Goal: Obtain resource: Download file/media

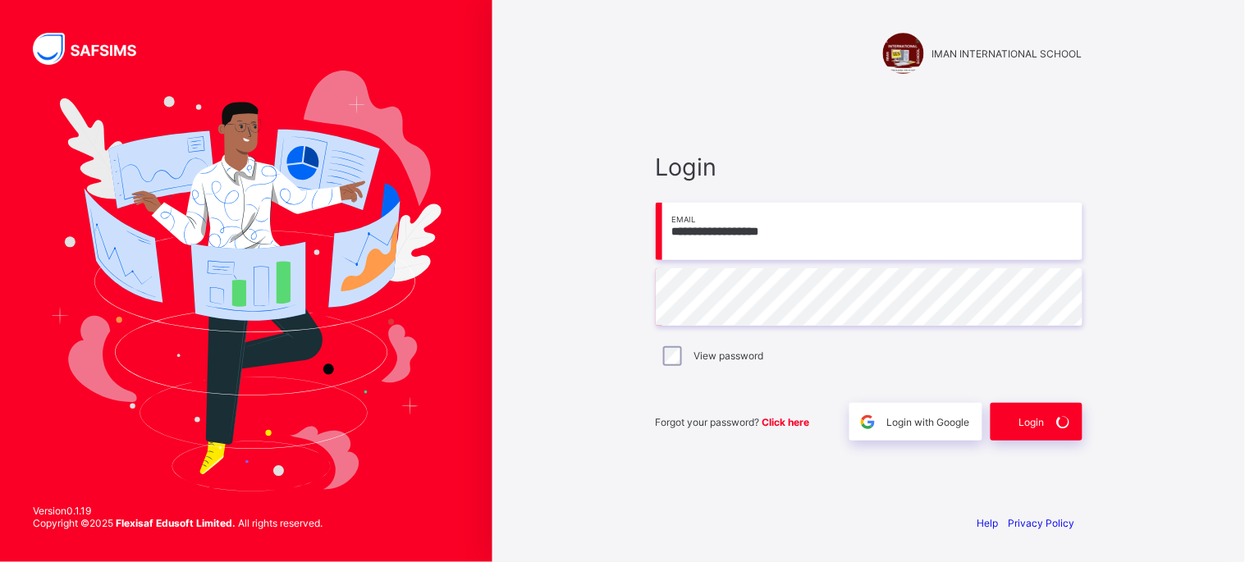
click at [863, 160] on span "Login" at bounding box center [869, 167] width 427 height 29
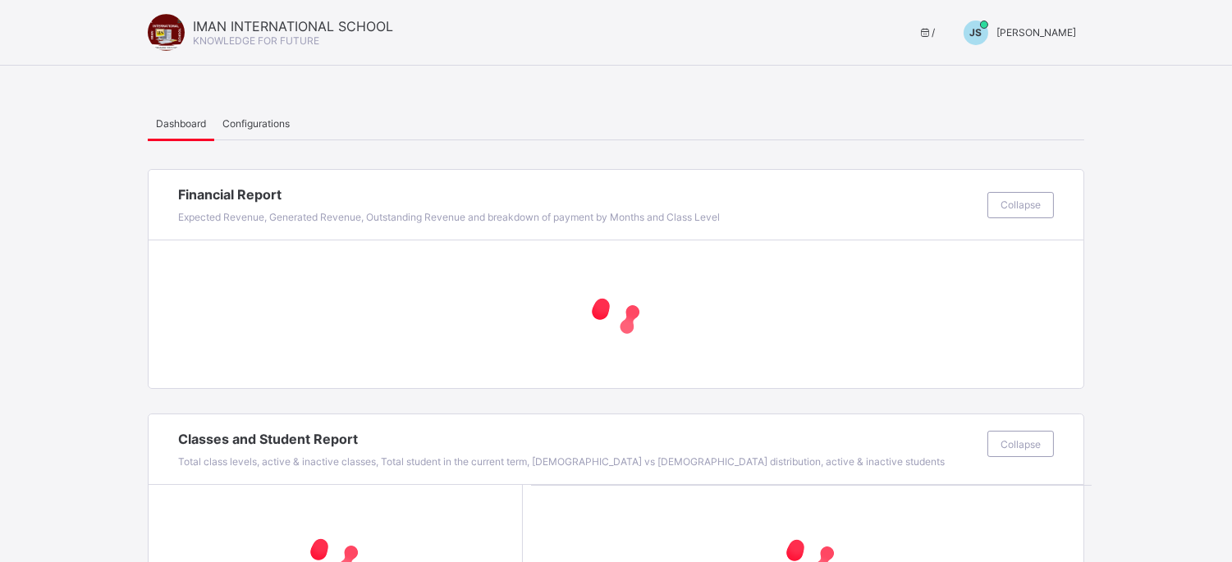
click at [982, 35] on span "JS" at bounding box center [976, 32] width 12 height 12
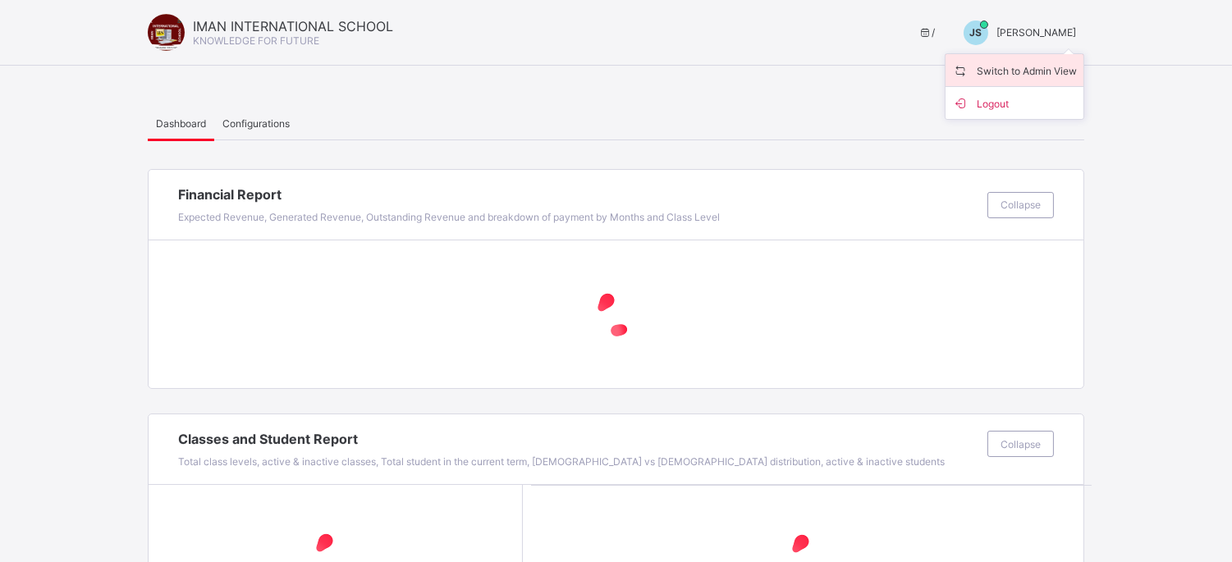
click at [1007, 66] on span "Switch to Admin View" at bounding box center [1014, 70] width 125 height 19
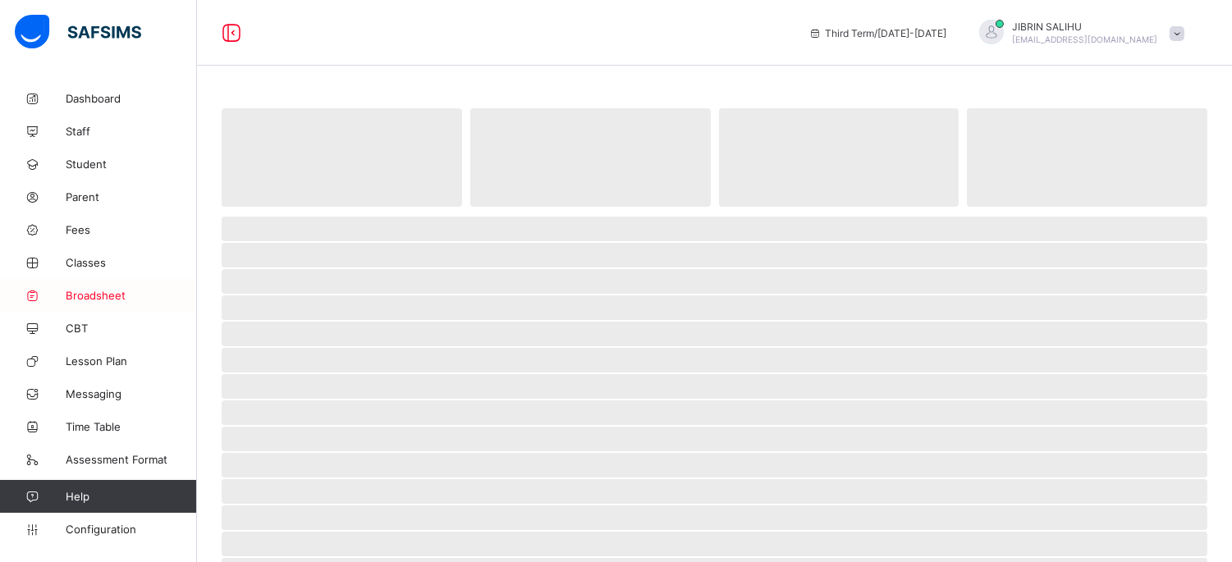
click at [108, 293] on span "Broadsheet" at bounding box center [131, 295] width 131 height 13
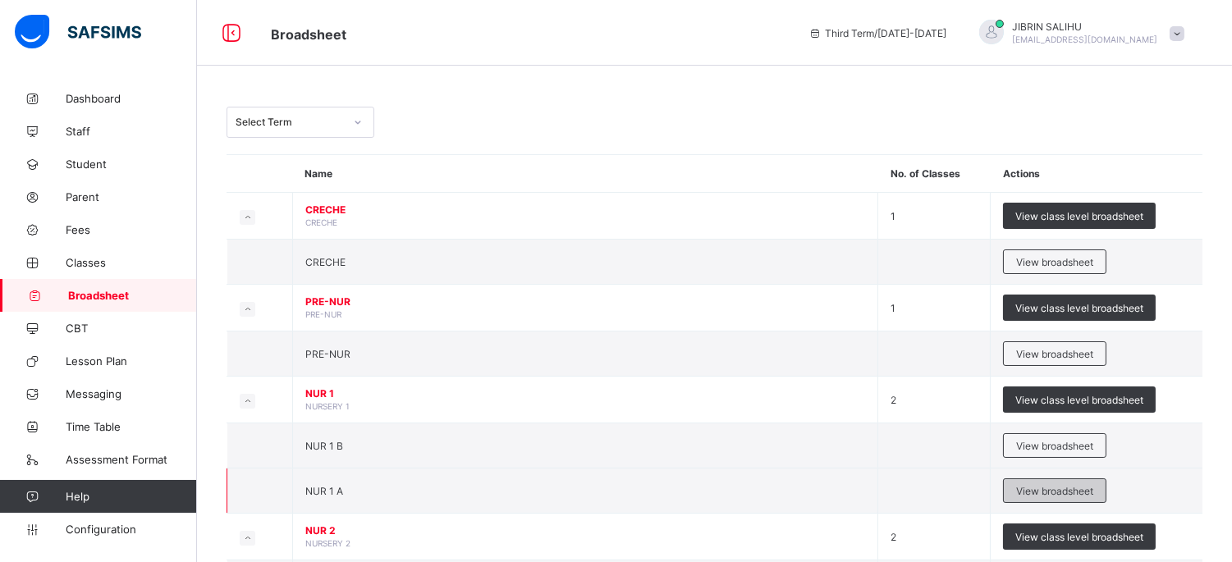
click at [1045, 492] on span "View broadsheet" at bounding box center [1054, 491] width 77 height 12
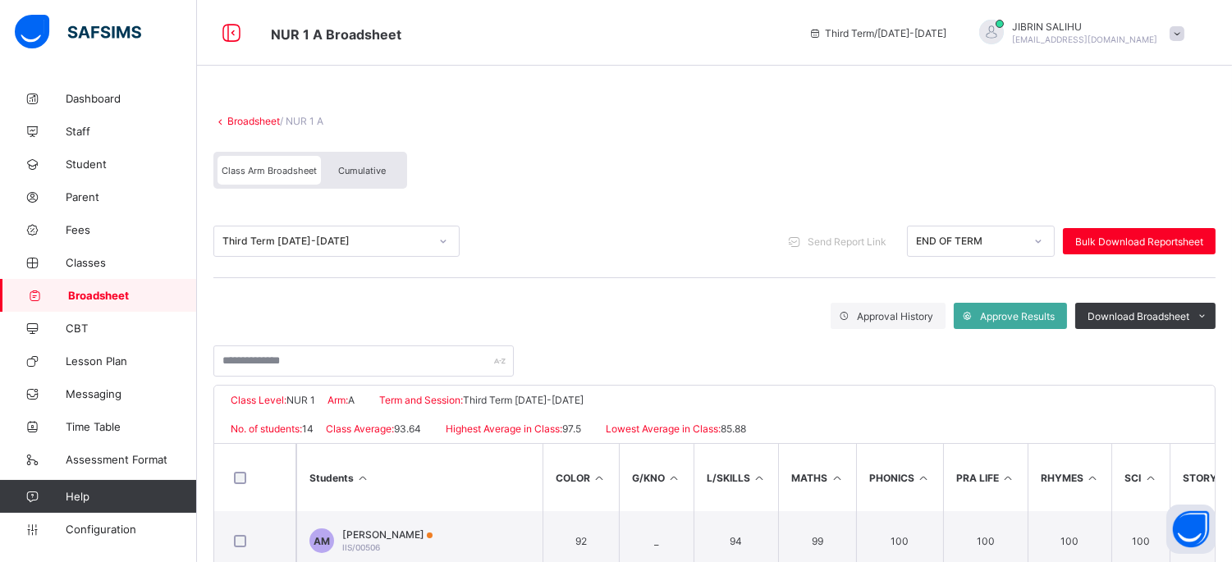
click at [371, 170] on span "Cumulative" at bounding box center [362, 170] width 48 height 11
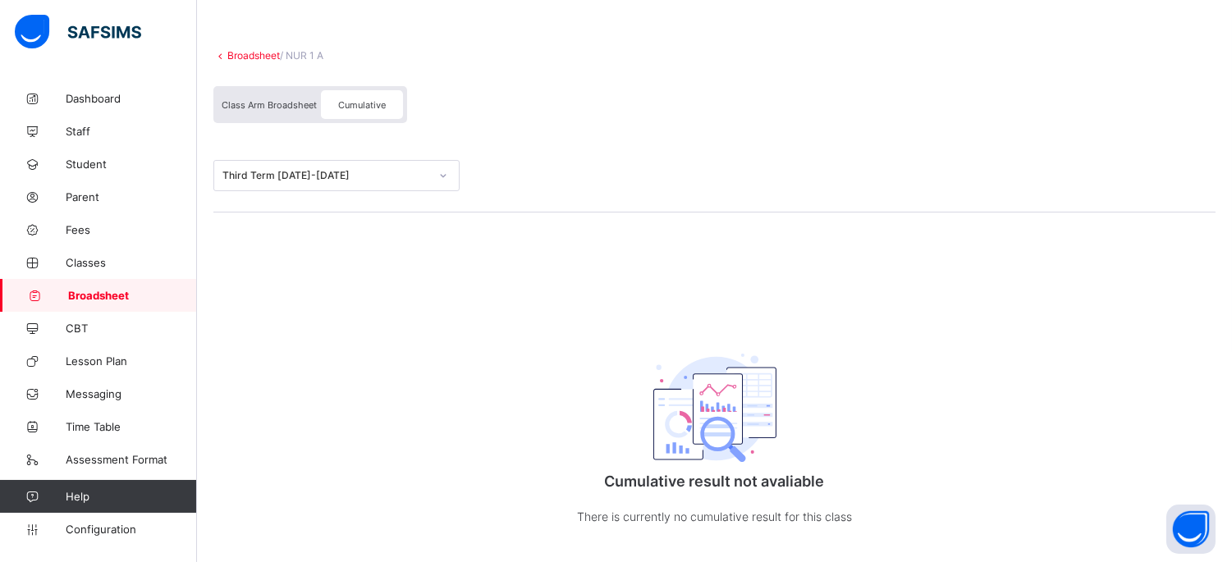
scroll to position [97, 0]
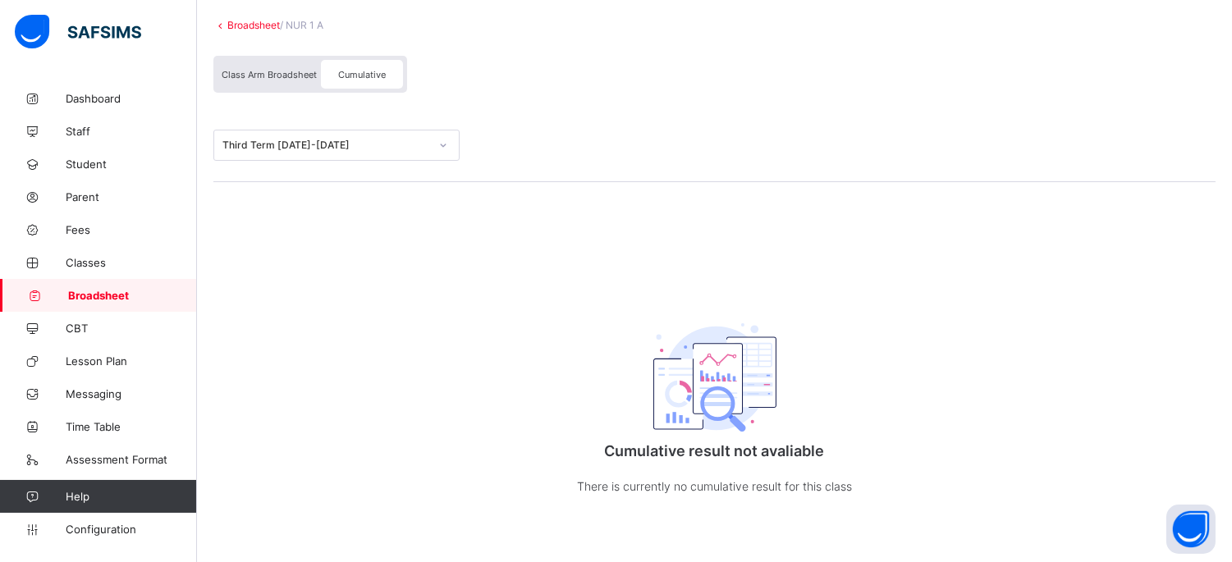
click at [293, 70] on span "Class Arm Broadsheet" at bounding box center [269, 74] width 95 height 11
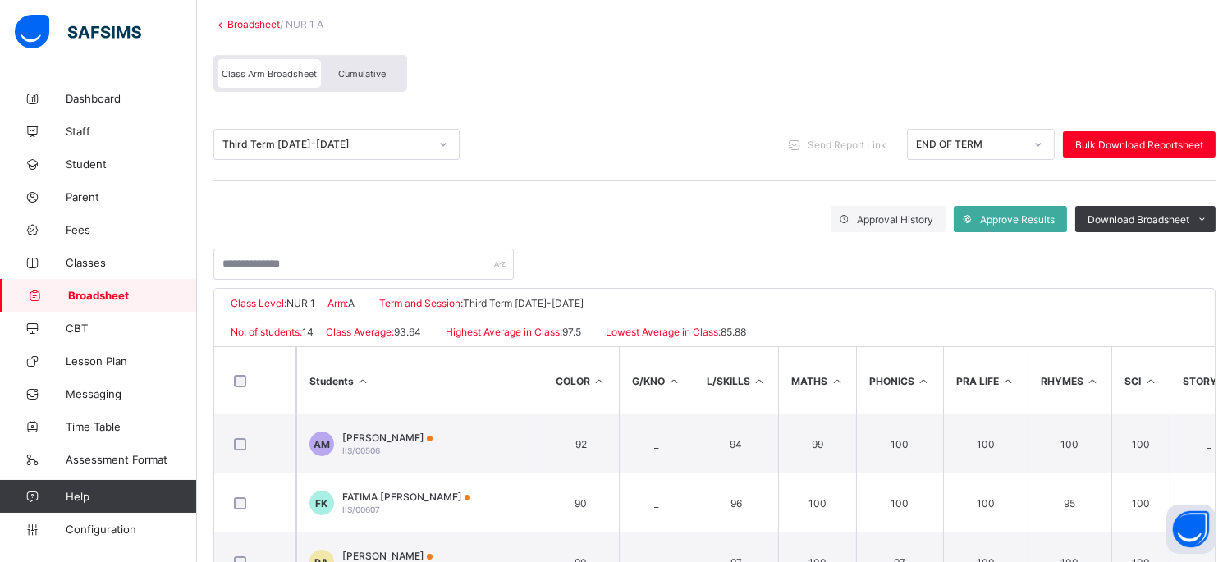
click at [362, 68] on span "Cumulative" at bounding box center [362, 73] width 48 height 11
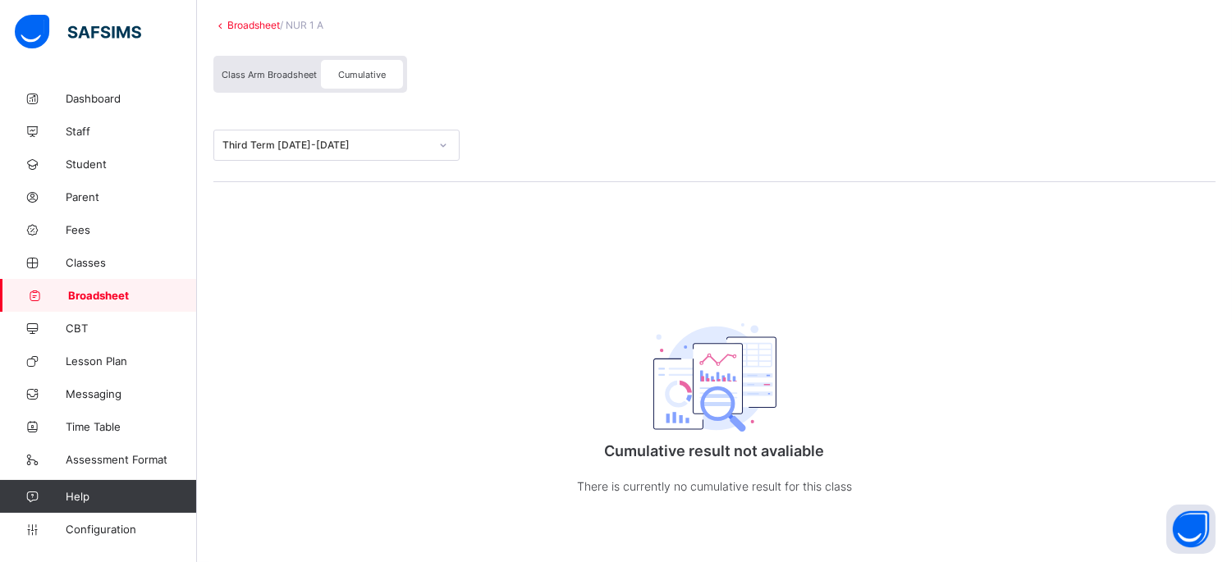
click at [363, 69] on span "Cumulative" at bounding box center [362, 74] width 48 height 11
click at [263, 62] on div "Class Arm Broadsheet" at bounding box center [268, 74] width 103 height 29
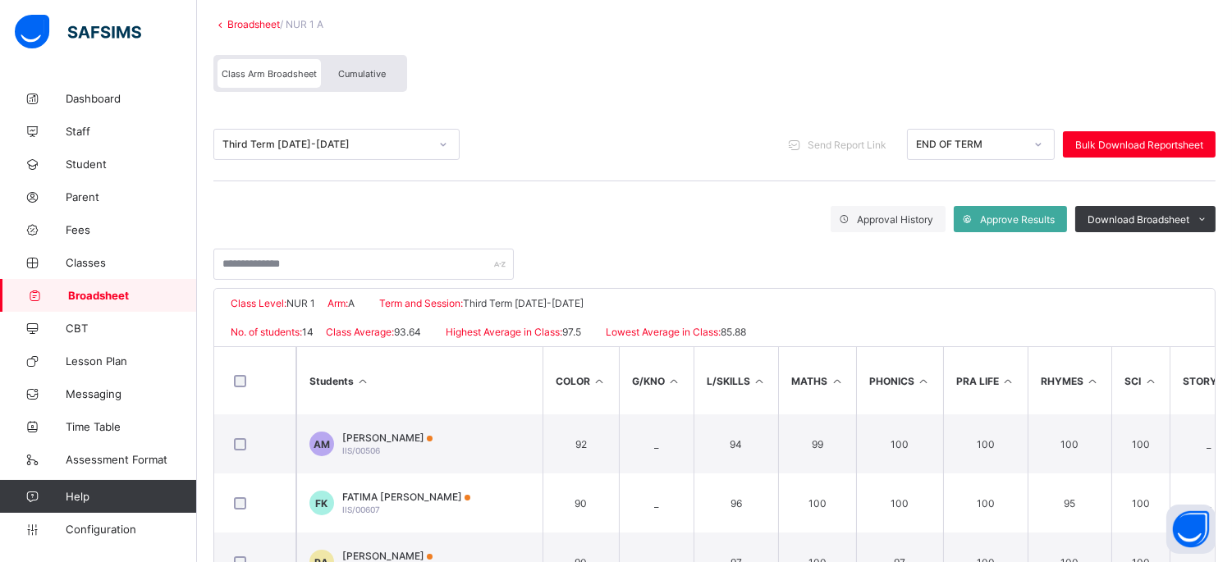
click at [383, 71] on span "Cumulative" at bounding box center [362, 73] width 48 height 11
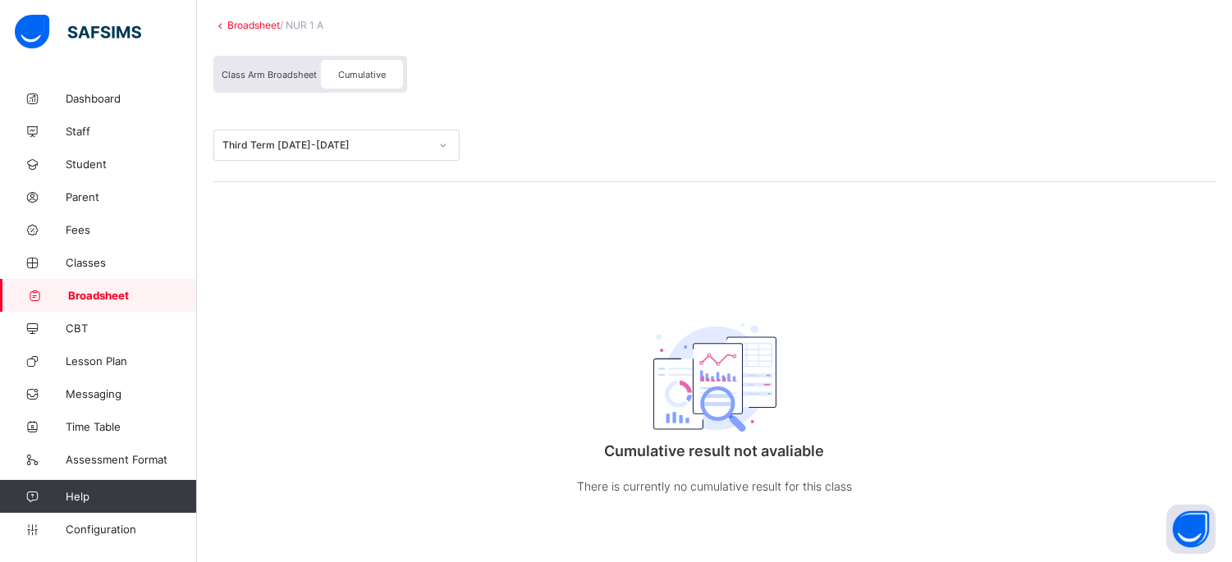
click at [254, 25] on link "Broadsheet" at bounding box center [253, 25] width 53 height 12
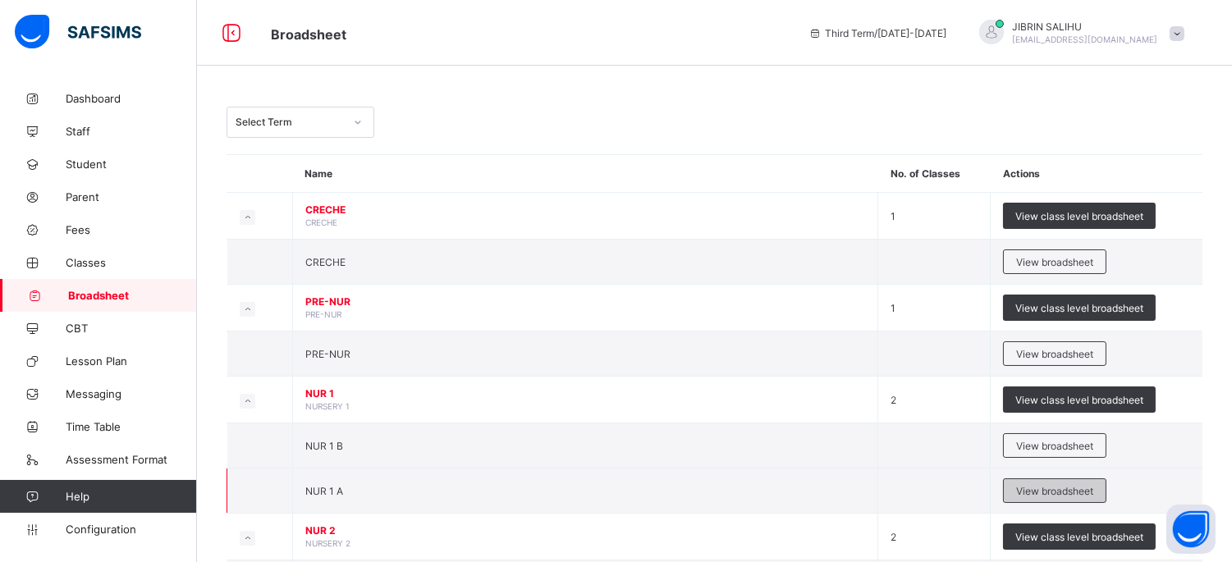
click at [1044, 486] on span "View broadsheet" at bounding box center [1054, 491] width 77 height 12
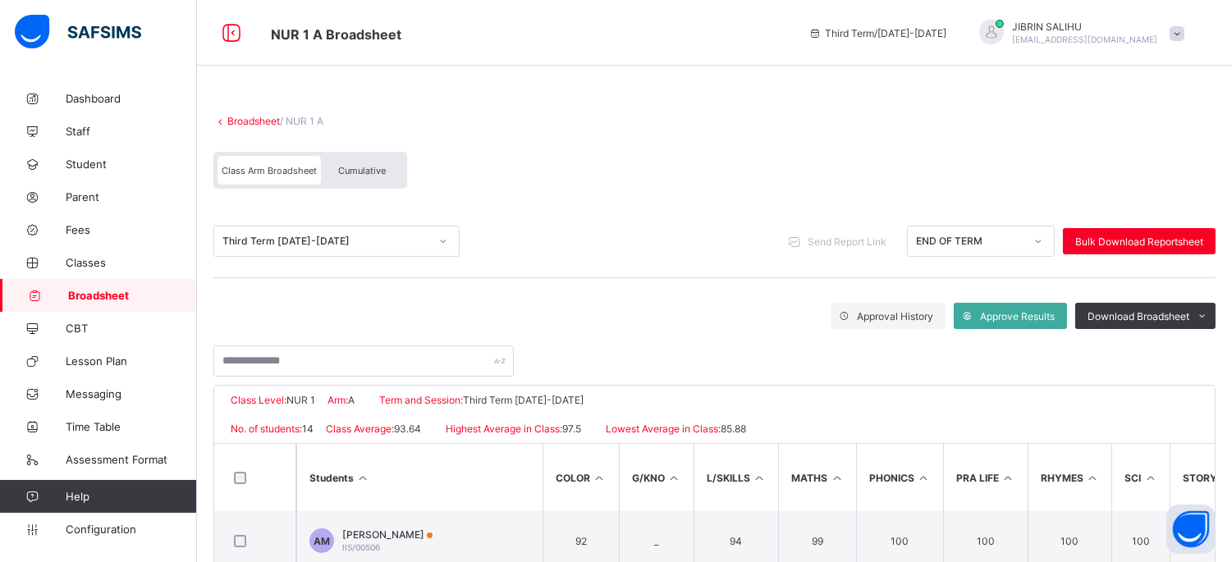
click at [379, 171] on span "Cumulative" at bounding box center [362, 170] width 48 height 11
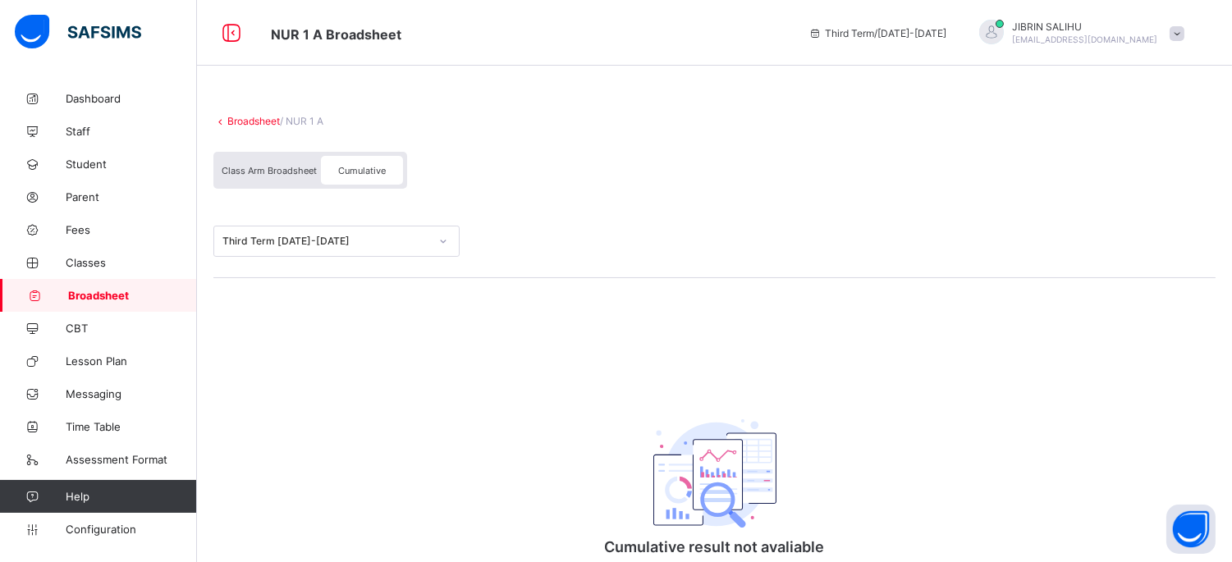
click at [268, 165] on span "Class Arm Broadsheet" at bounding box center [269, 170] width 95 height 11
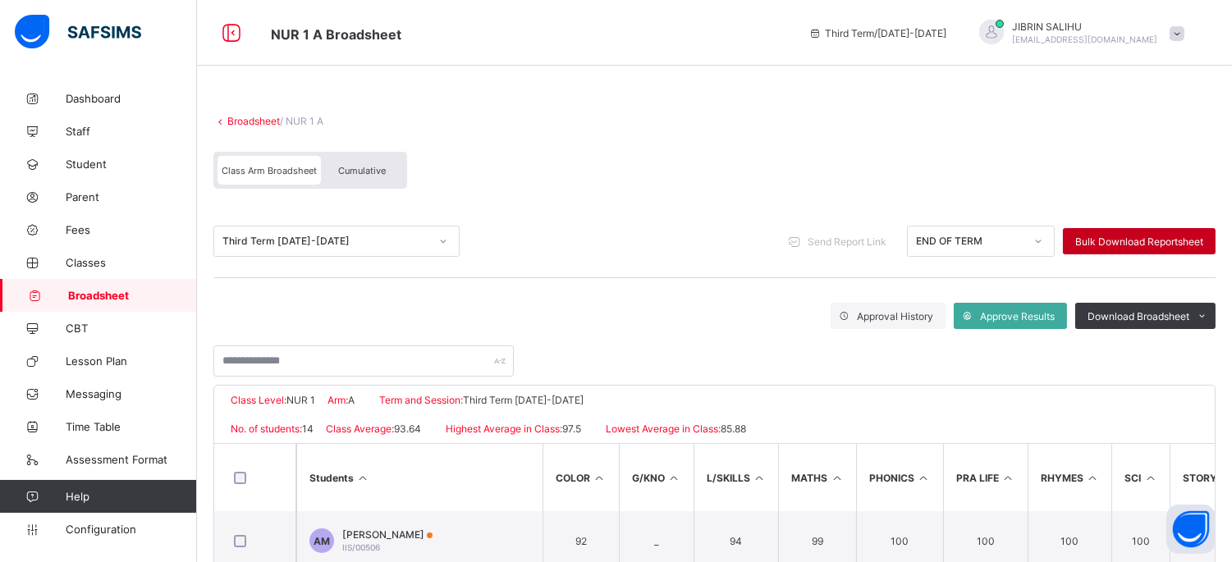
click at [1154, 240] on span "Bulk Download Reportsheet" at bounding box center [1139, 242] width 128 height 12
click at [359, 165] on span "Cumulative" at bounding box center [362, 170] width 48 height 11
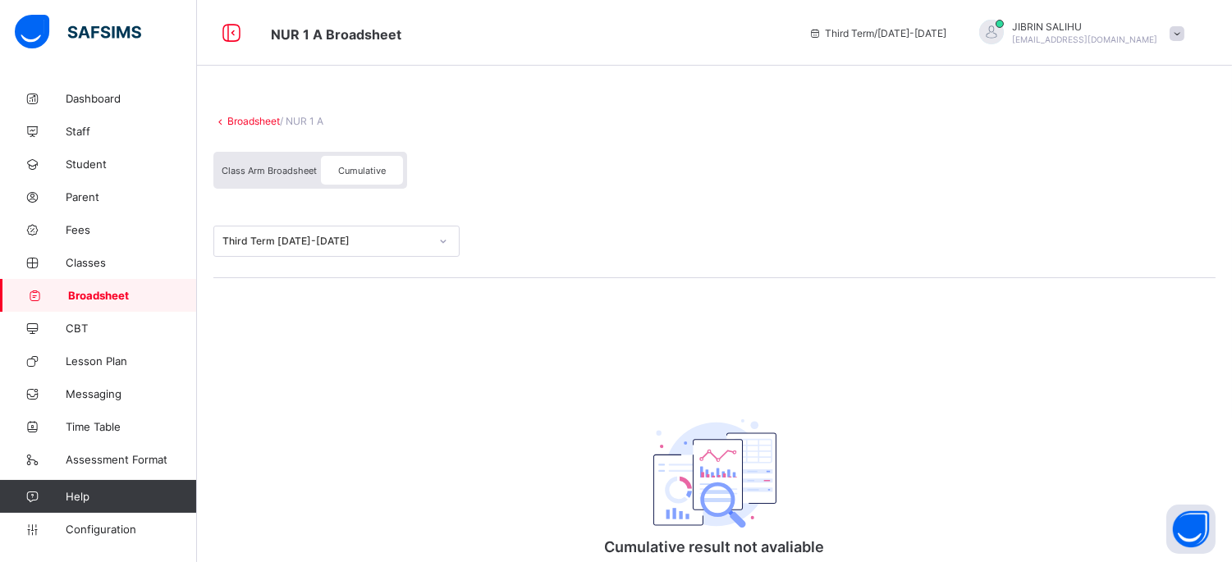
click at [258, 168] on span "Class Arm Broadsheet" at bounding box center [269, 170] width 95 height 11
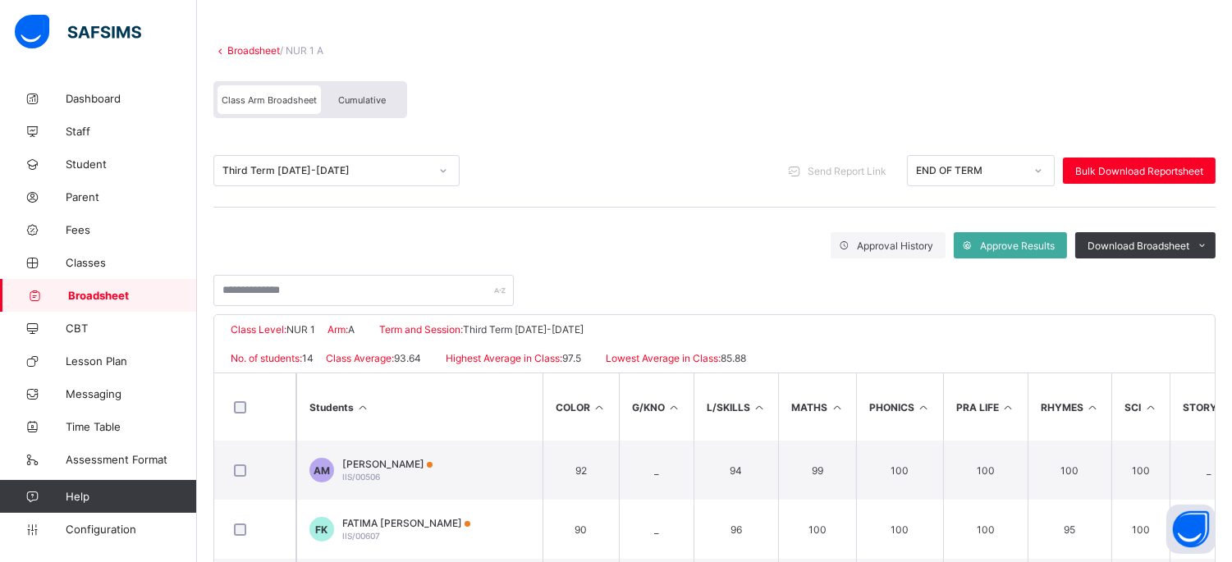
scroll to position [59, 0]
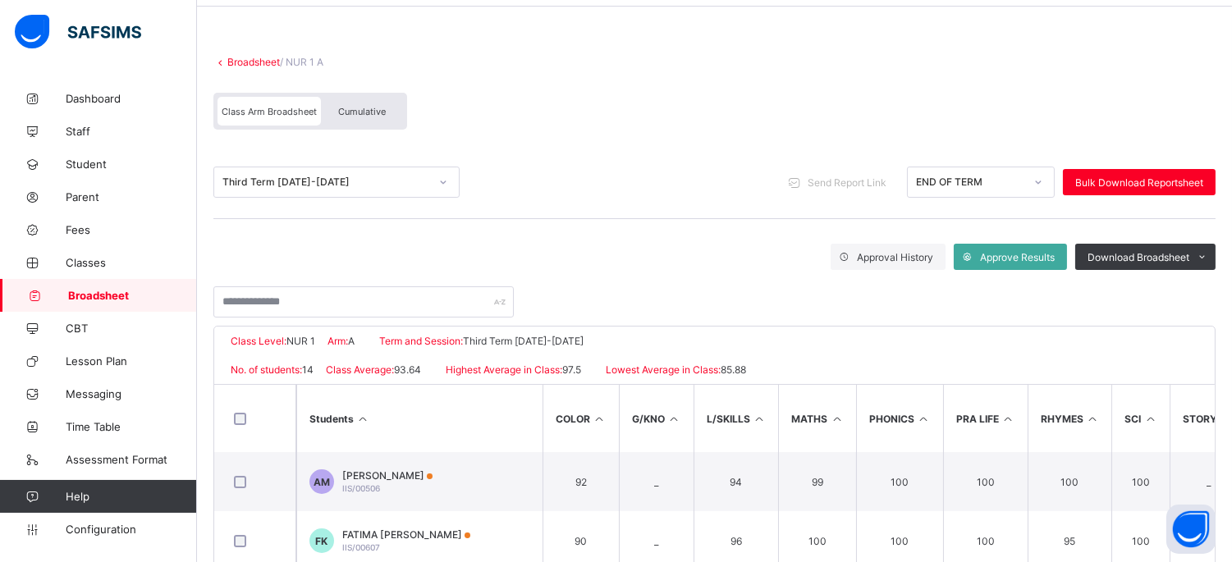
click at [369, 100] on div "Cumulative" at bounding box center [362, 111] width 82 height 29
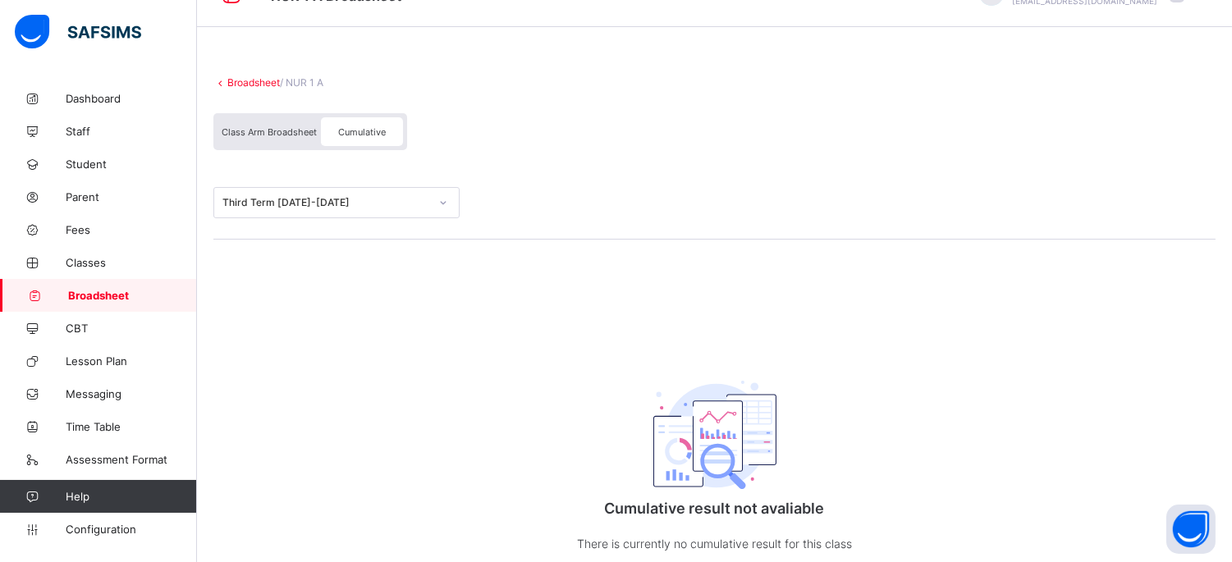
scroll to position [27, 0]
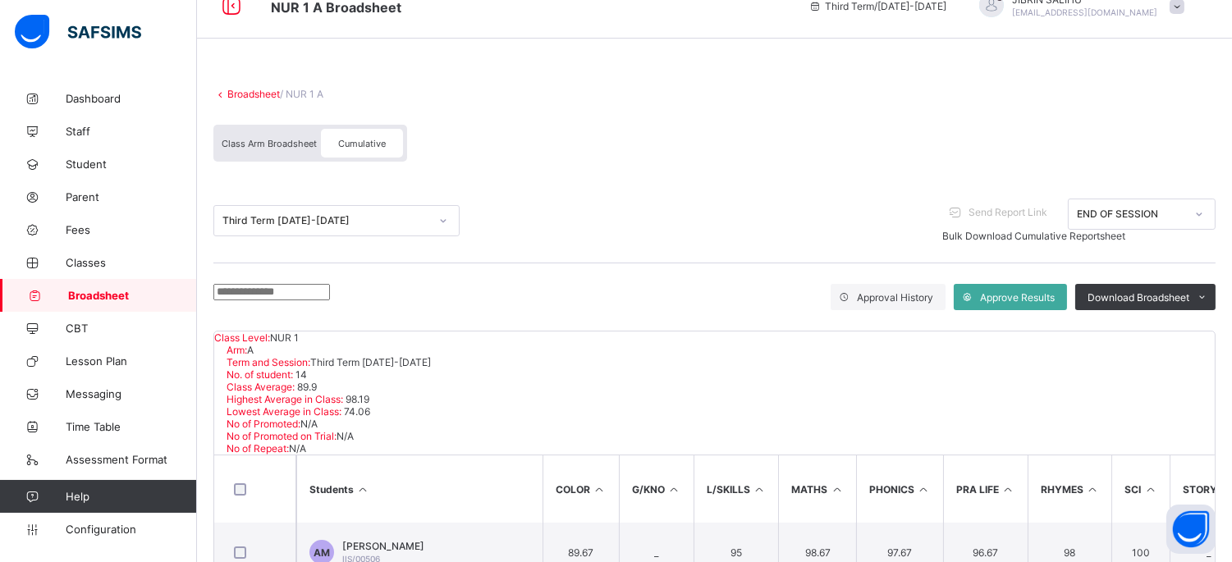
click at [1098, 230] on span "Bulk Download Cumulative Reportsheet" at bounding box center [1033, 236] width 183 height 12
click at [1084, 230] on div "Bulk Download Cumulative Reportsheet" at bounding box center [1078, 236] width 273 height 12
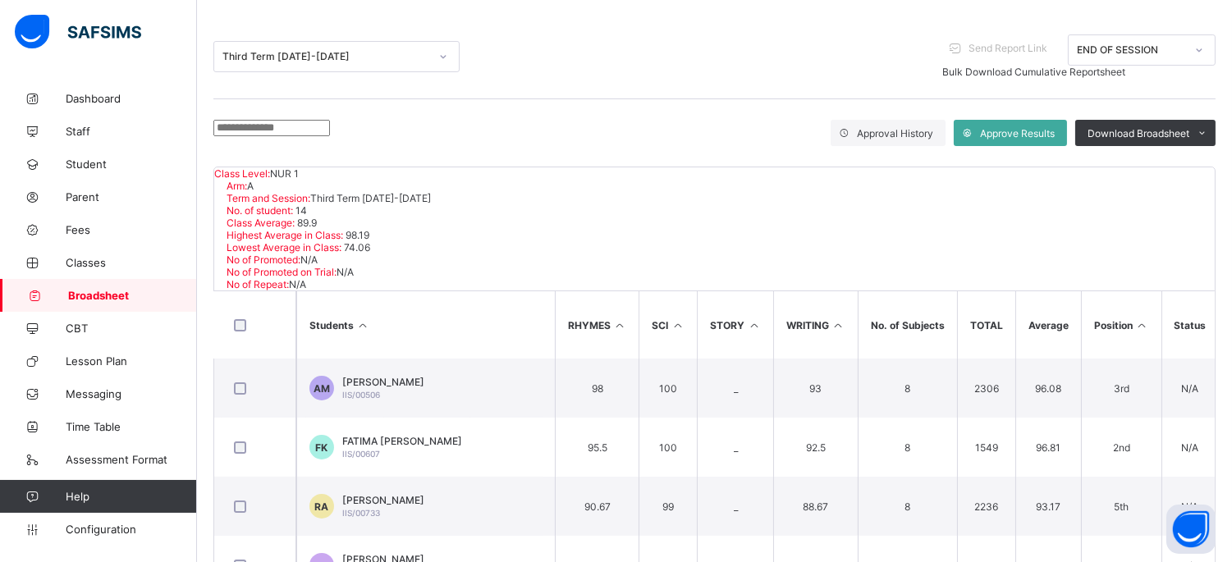
scroll to position [98, 0]
